Goal: Task Accomplishment & Management: Use online tool/utility

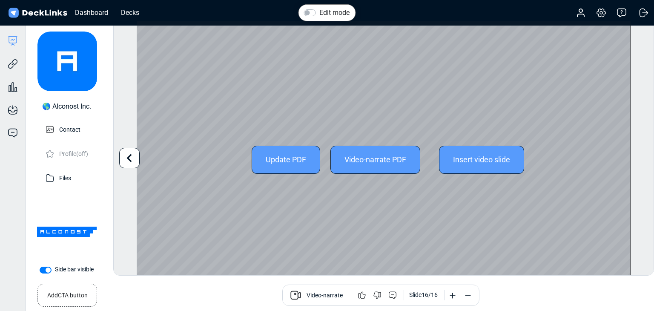
click at [294, 154] on div "Update PDF" at bounding box center [286, 160] width 69 height 28
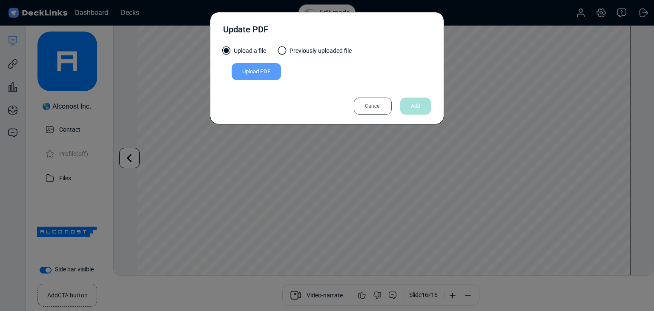
click at [262, 78] on div "Upload PDF" at bounding box center [256, 71] width 49 height 17
click at [0, 0] on input "Upload PDF" at bounding box center [0, 0] width 0 height 0
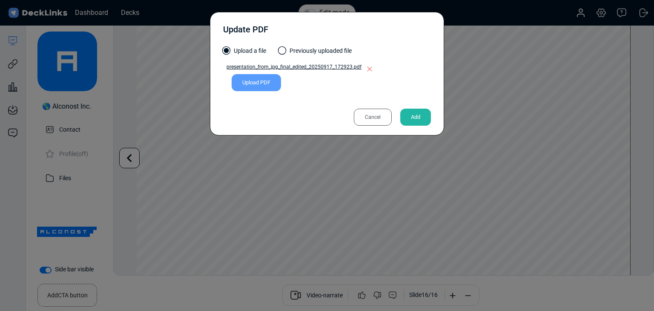
click at [419, 120] on div "Add" at bounding box center [416, 117] width 31 height 17
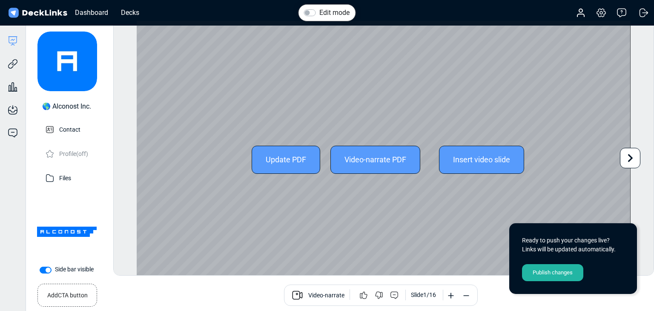
click at [579, 193] on div "Update PDF Video-narrate PDF Insert video slide" at bounding box center [384, 160] width 494 height 278
click at [633, 160] on icon at bounding box center [631, 158] width 16 height 16
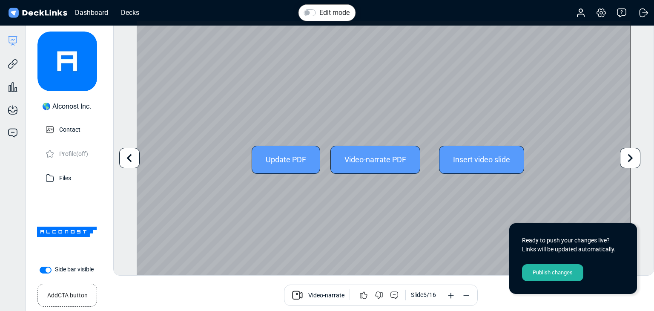
click at [633, 160] on icon at bounding box center [631, 158] width 16 height 16
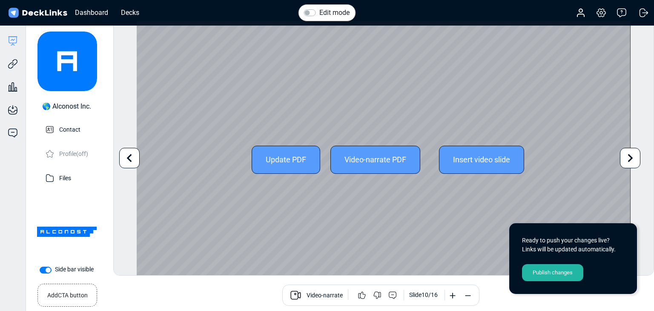
click at [633, 160] on icon at bounding box center [631, 158] width 16 height 16
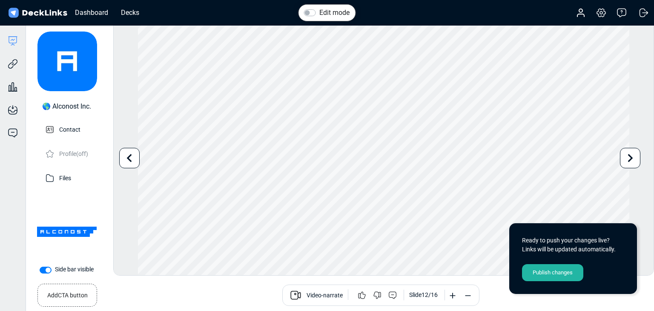
click at [571, 275] on div "Publish changes" at bounding box center [552, 272] width 61 height 17
click at [14, 67] on icon at bounding box center [13, 64] width 10 height 10
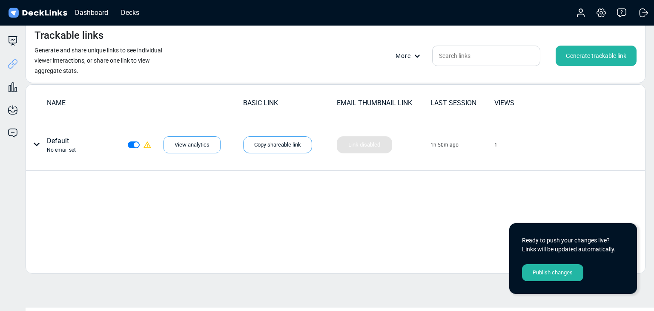
click at [540, 271] on div "Publish changes" at bounding box center [552, 272] width 61 height 17
click at [8, 37] on icon at bounding box center [13, 41] width 10 height 10
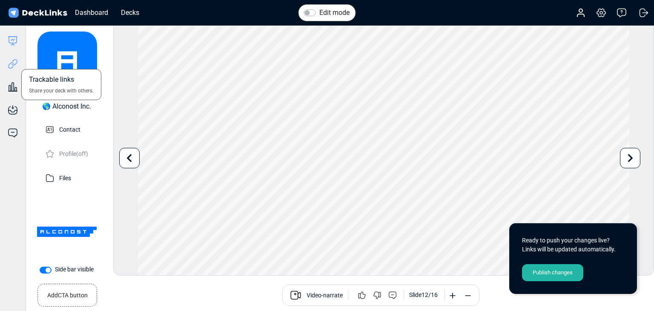
click at [12, 62] on icon at bounding box center [11, 65] width 6 height 6
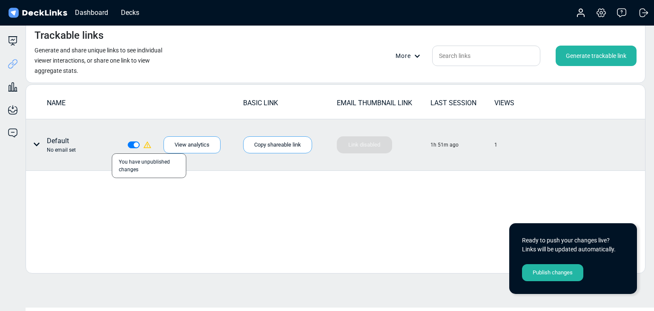
click at [147, 146] on icon at bounding box center [147, 145] width 9 height 9
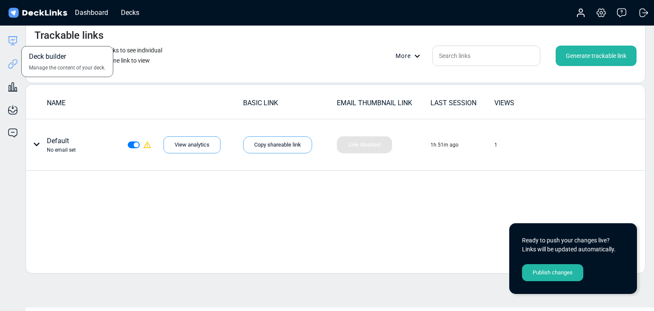
click at [8, 40] on icon at bounding box center [13, 41] width 10 height 10
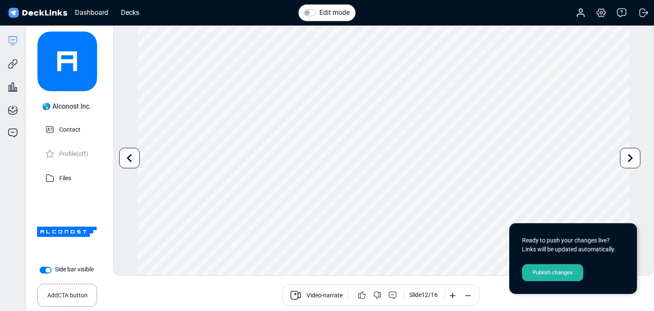
click at [536, 273] on div "Publish changes" at bounding box center [552, 272] width 61 height 17
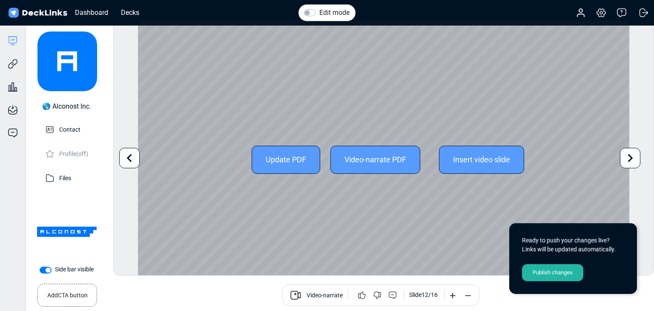
click at [613, 164] on div "Update PDF Video-narrate PDF Insert video slide" at bounding box center [384, 160] width 492 height 278
click at [637, 161] on icon at bounding box center [631, 158] width 16 height 16
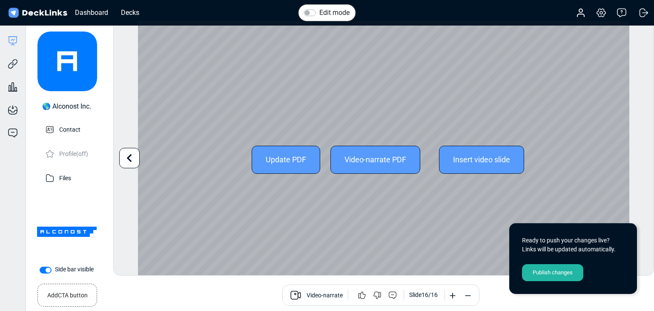
click at [637, 161] on div "Edit mode Change photo Updating this image will immediately apply to all of you…" at bounding box center [383, 147] width 541 height 255
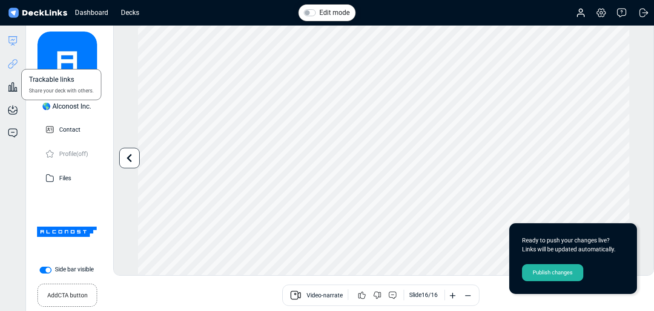
click at [12, 68] on icon at bounding box center [13, 64] width 10 height 10
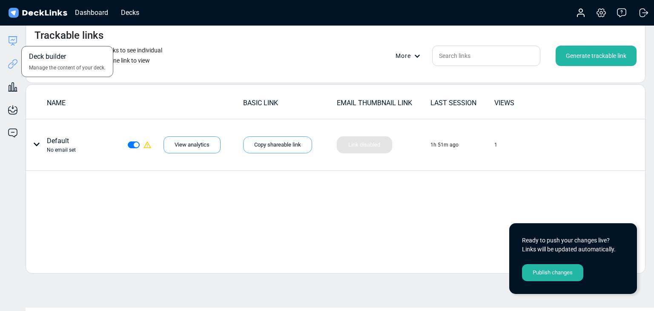
click at [13, 41] on icon at bounding box center [13, 41] width 10 height 10
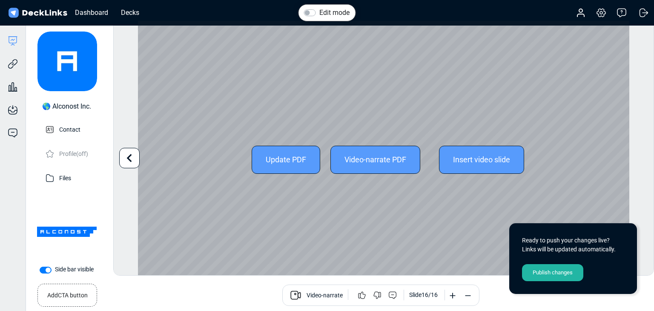
click at [302, 161] on div "Update PDF" at bounding box center [286, 160] width 69 height 28
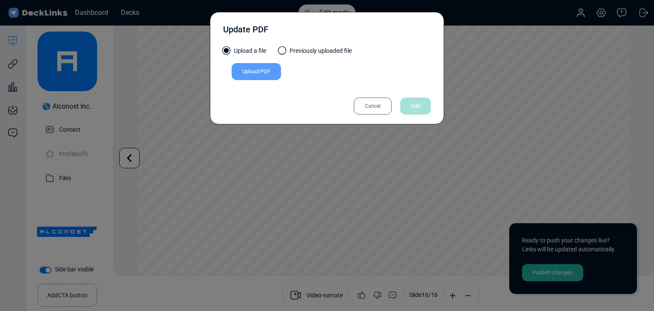
click at [249, 69] on div "Upload PDF" at bounding box center [256, 71] width 49 height 17
click at [0, 0] on input "Upload PDF" at bounding box center [0, 0] width 0 height 0
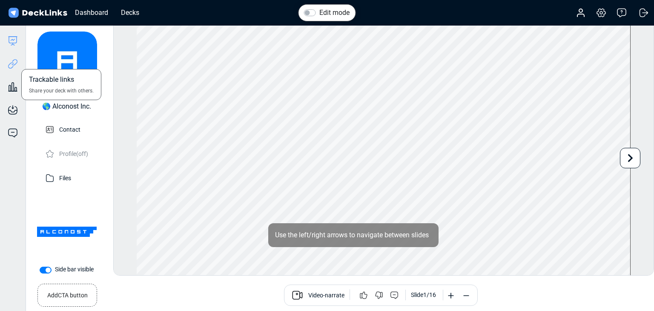
click at [15, 60] on icon at bounding box center [15, 62] width 6 height 6
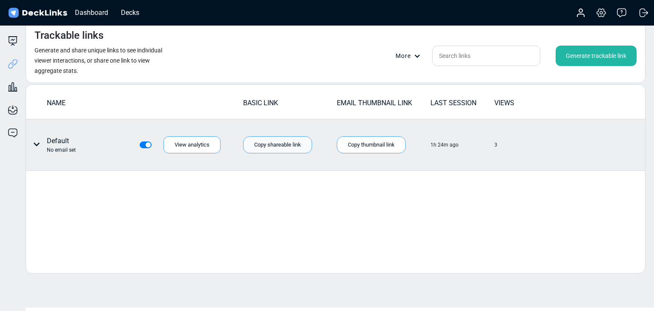
click at [288, 142] on div "Copy shareable link" at bounding box center [277, 144] width 69 height 17
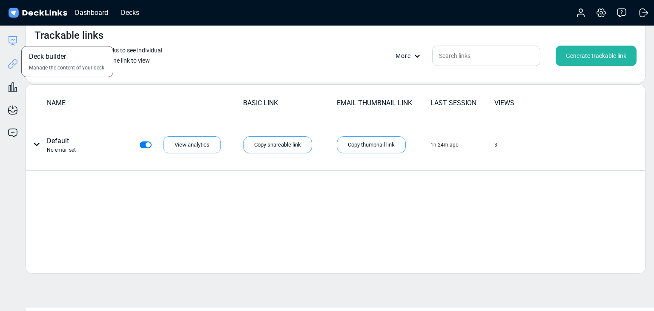
click at [12, 41] on icon at bounding box center [13, 41] width 10 height 10
